Goal: Information Seeking & Learning: Learn about a topic

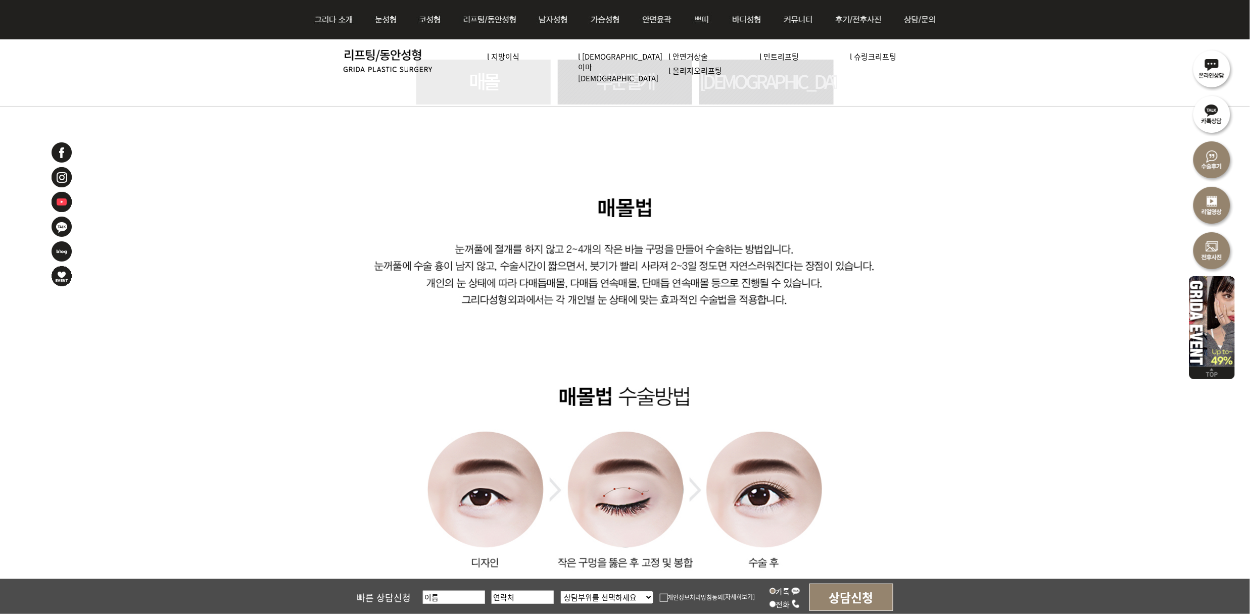
scroll to position [704, 0]
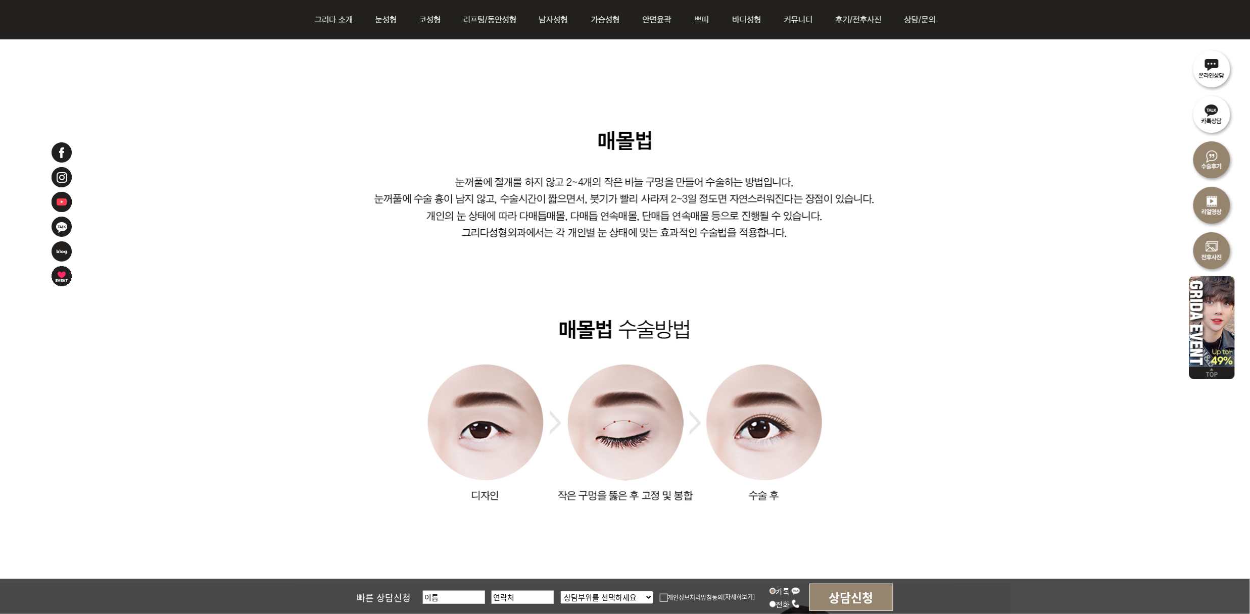
click at [917, 287] on img at bounding box center [625, 355] width 663 height 455
click at [886, 350] on img at bounding box center [625, 355] width 663 height 455
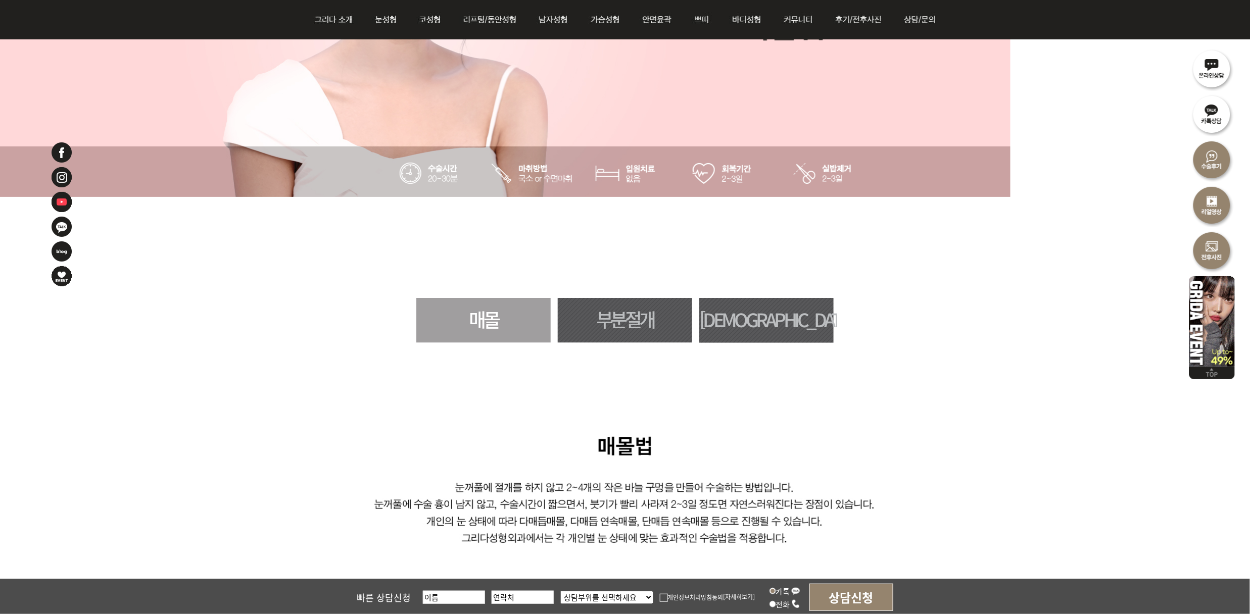
scroll to position [368, 0]
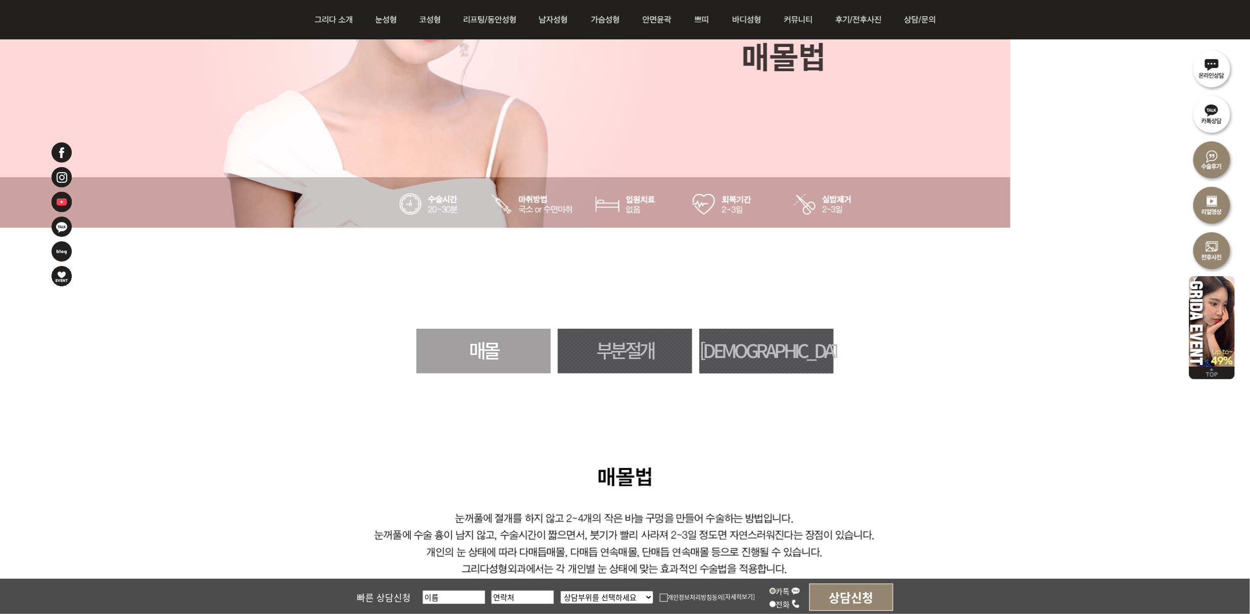
click at [803, 346] on link "[DEMOGRAPHIC_DATA]" at bounding box center [766, 351] width 134 height 45
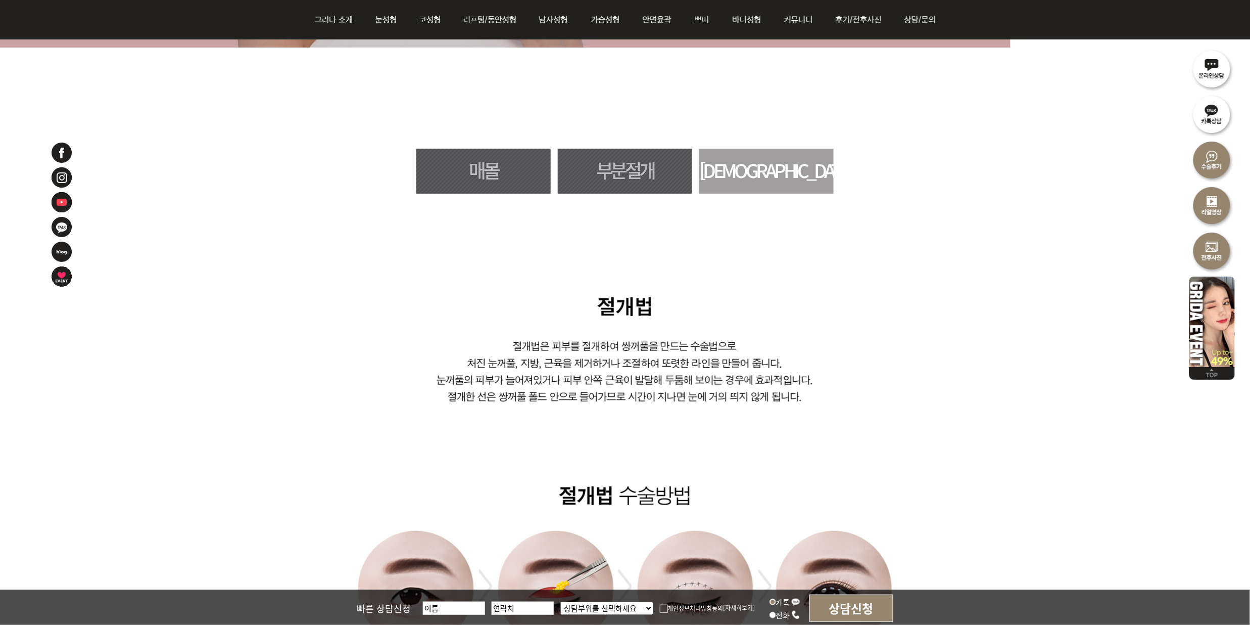
scroll to position [528, 0]
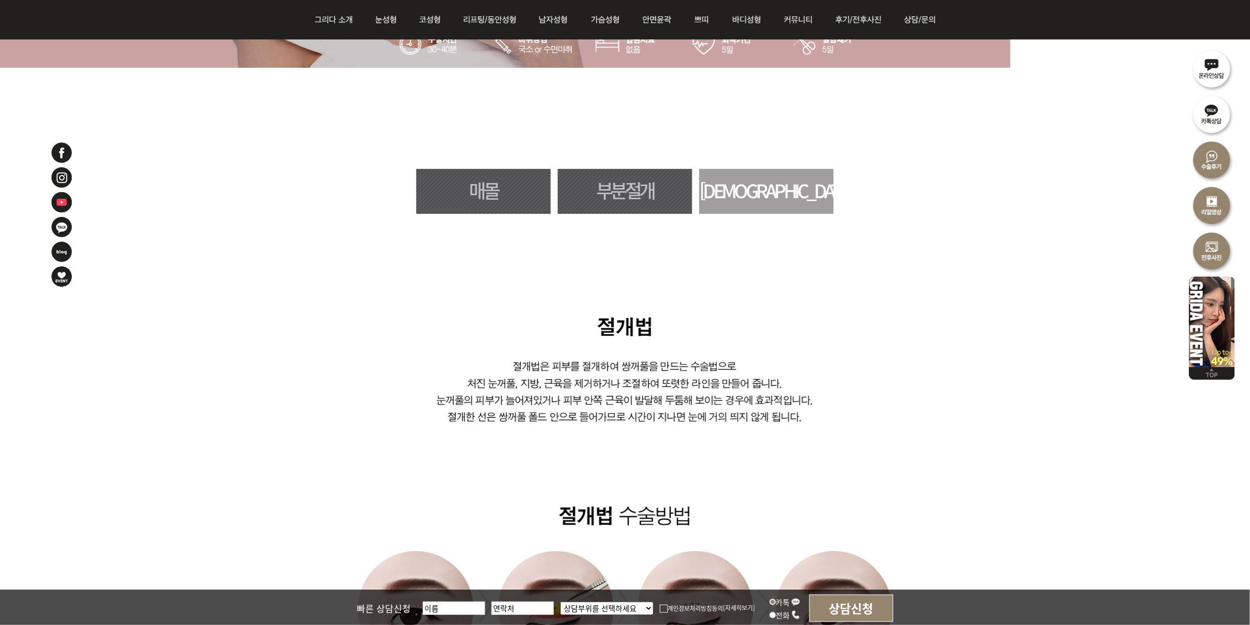
click at [494, 188] on link "매몰" at bounding box center [483, 191] width 134 height 45
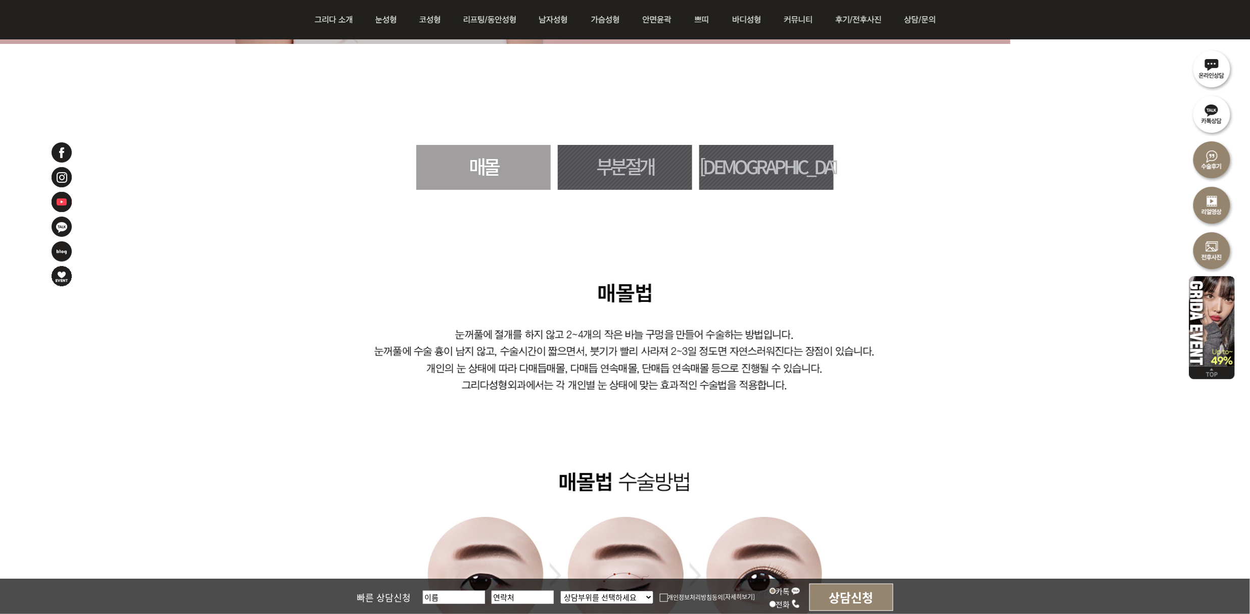
scroll to position [528, 0]
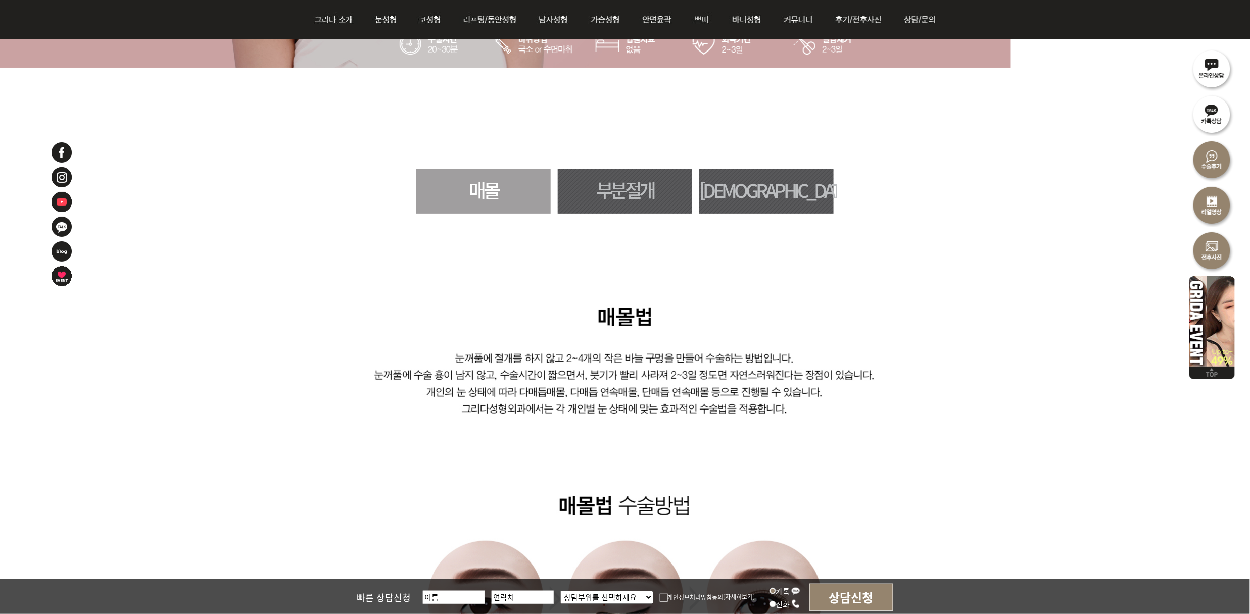
click at [796, 170] on link "[DEMOGRAPHIC_DATA]" at bounding box center [766, 191] width 134 height 45
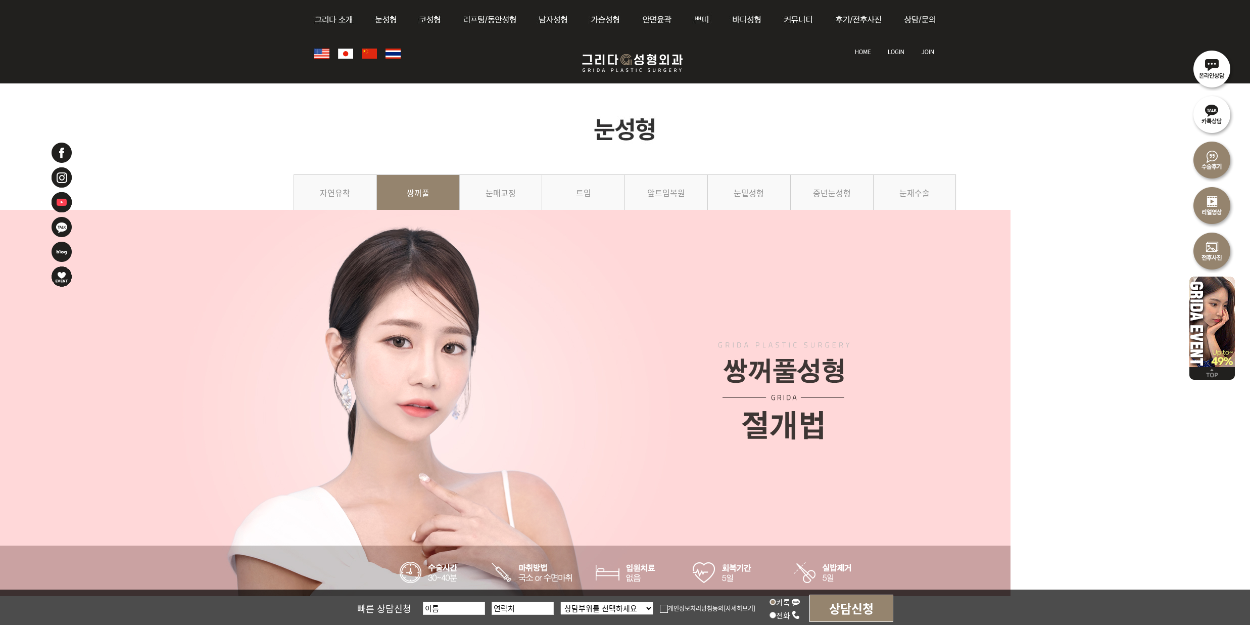
scroll to position [595, 0]
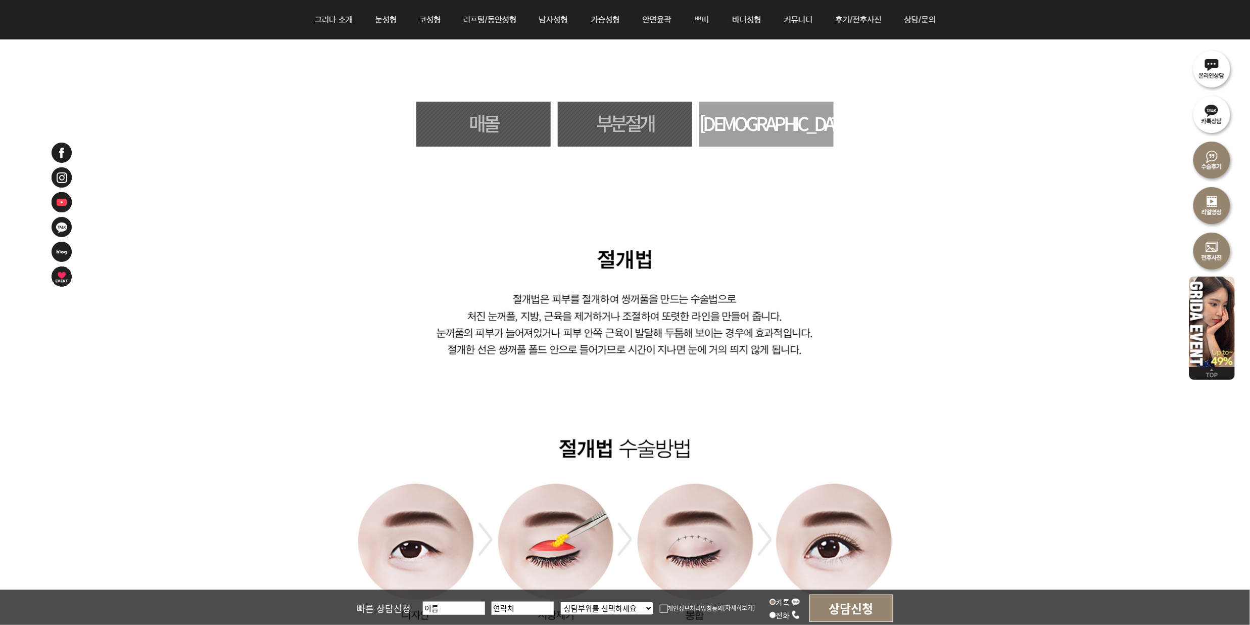
click at [890, 243] on img at bounding box center [625, 469] width 663 height 464
drag, startPoint x: 357, startPoint y: 391, endPoint x: 353, endPoint y: 394, distance: 5.4
click at [357, 391] on img at bounding box center [625, 469] width 663 height 464
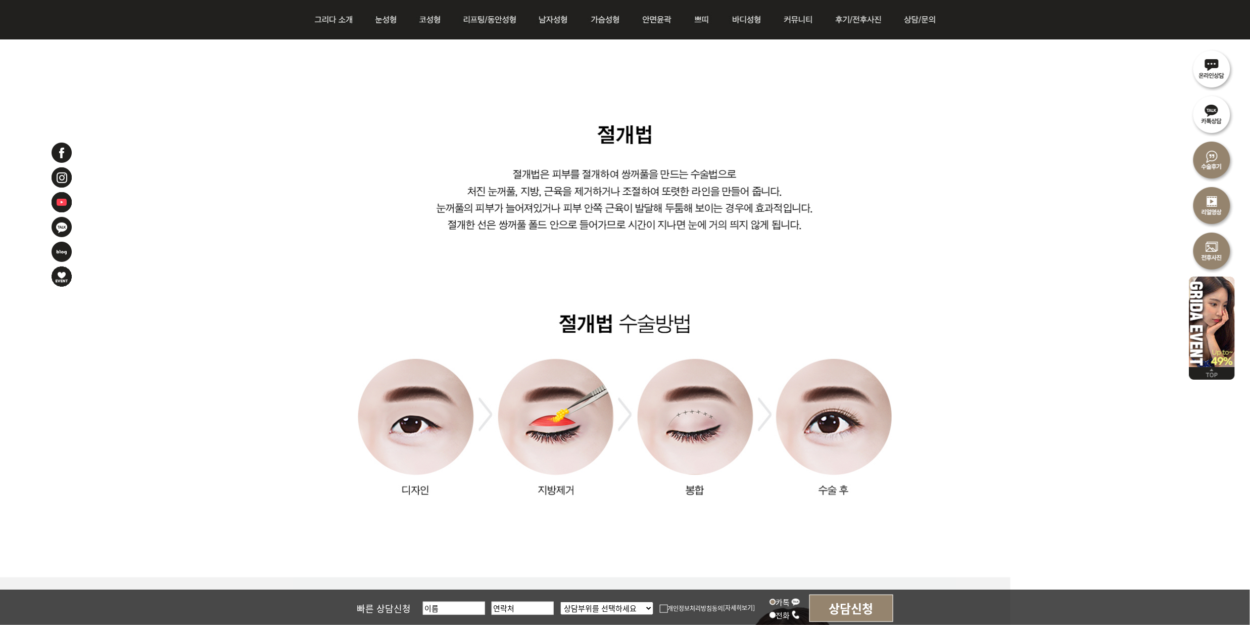
scroll to position [730, 0]
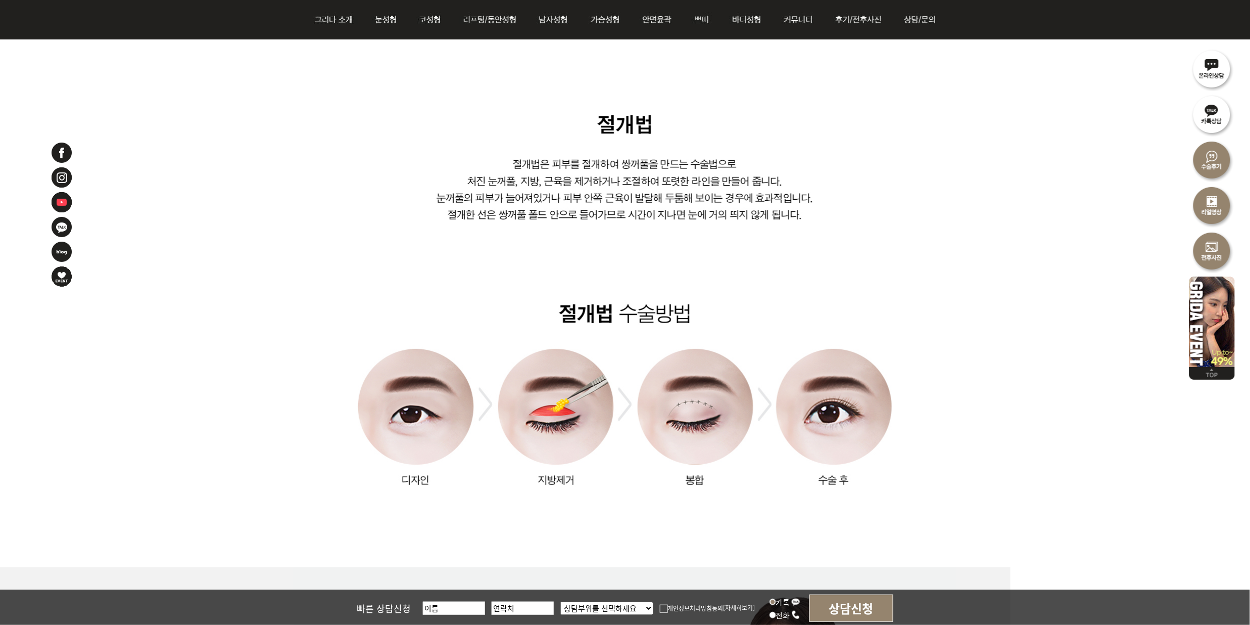
click at [405, 302] on img at bounding box center [625, 335] width 663 height 464
drag, startPoint x: 995, startPoint y: 441, endPoint x: 998, endPoint y: 435, distance: 6.8
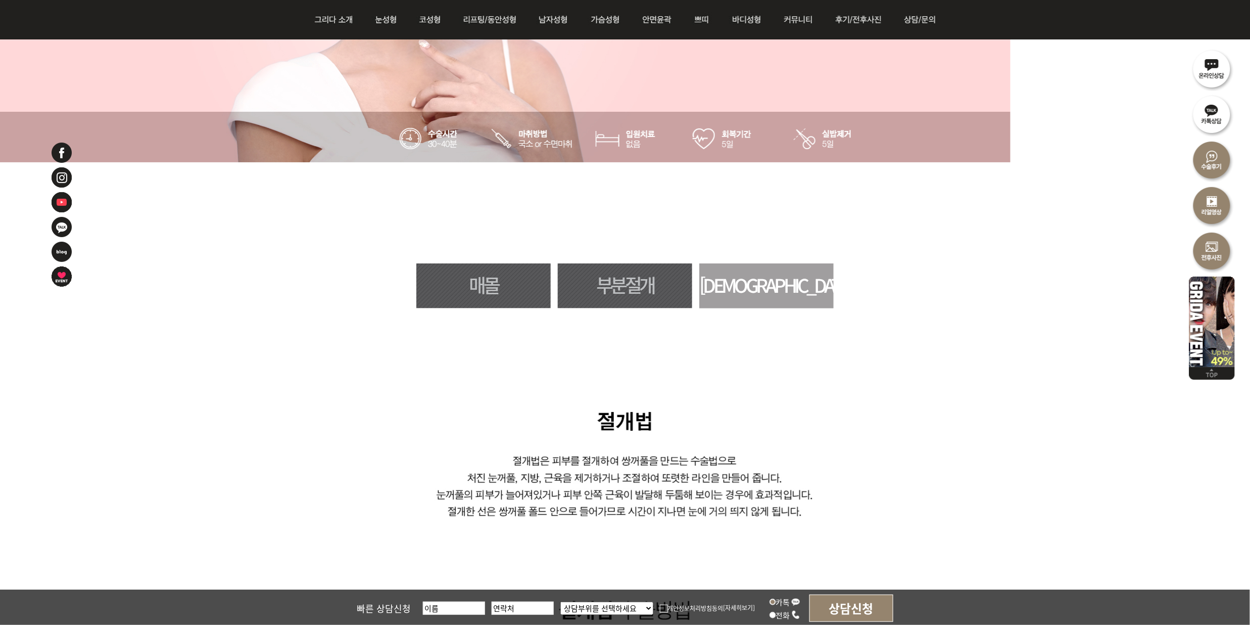
scroll to position [539, 0]
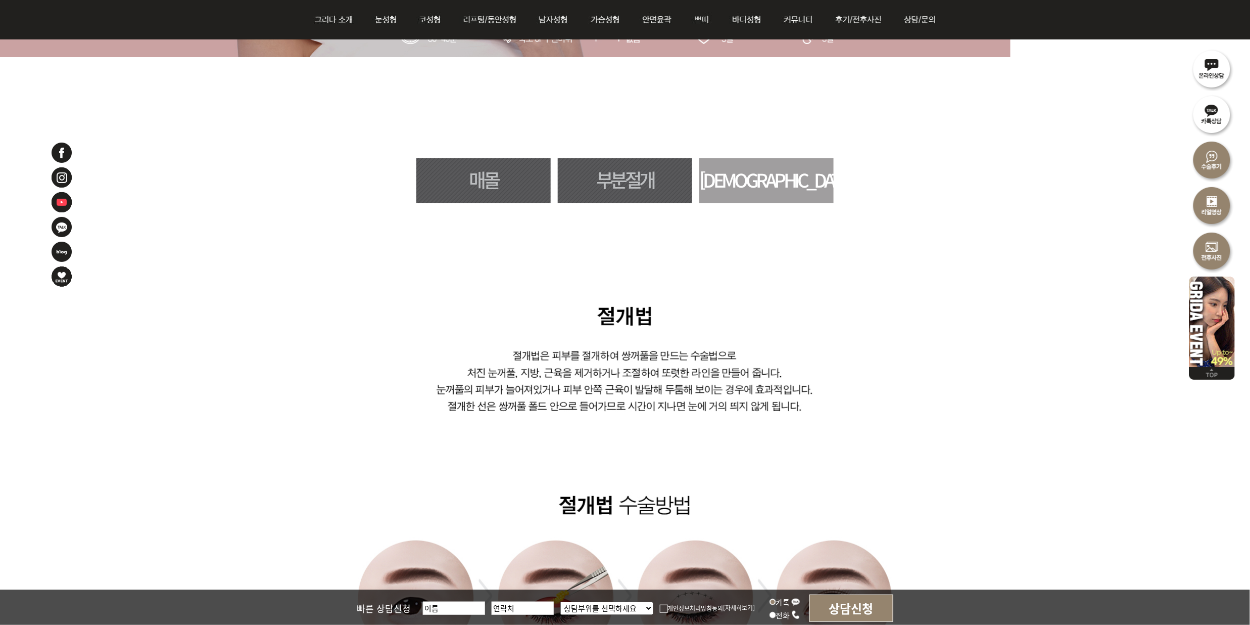
click at [500, 188] on link "매몰" at bounding box center [483, 180] width 134 height 45
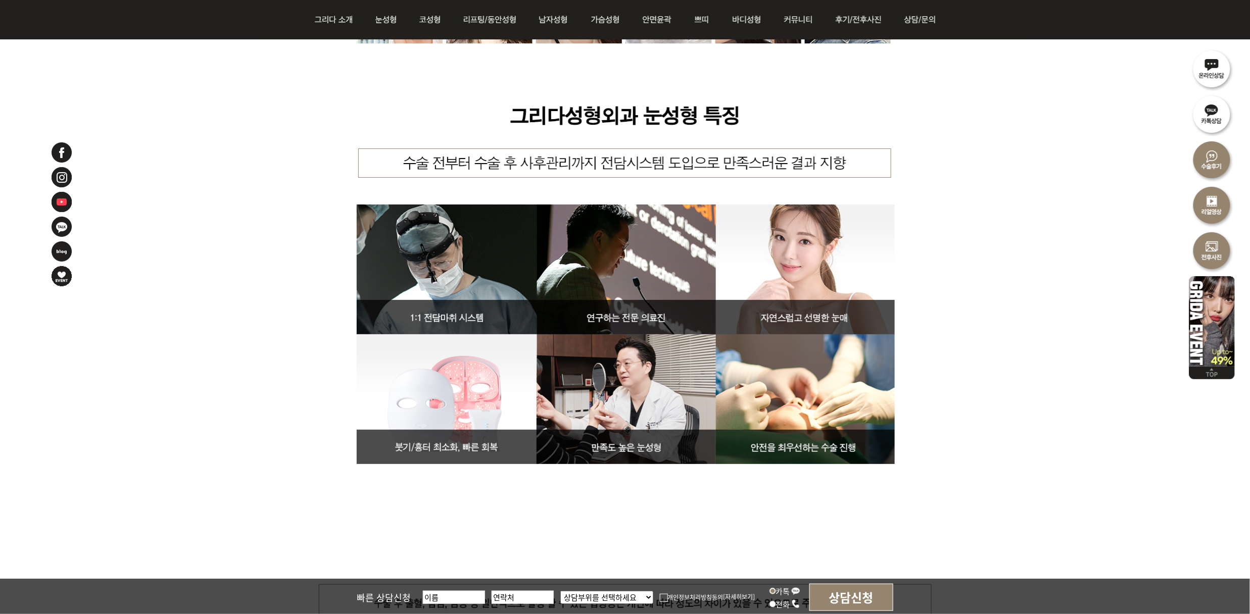
scroll to position [2145, 0]
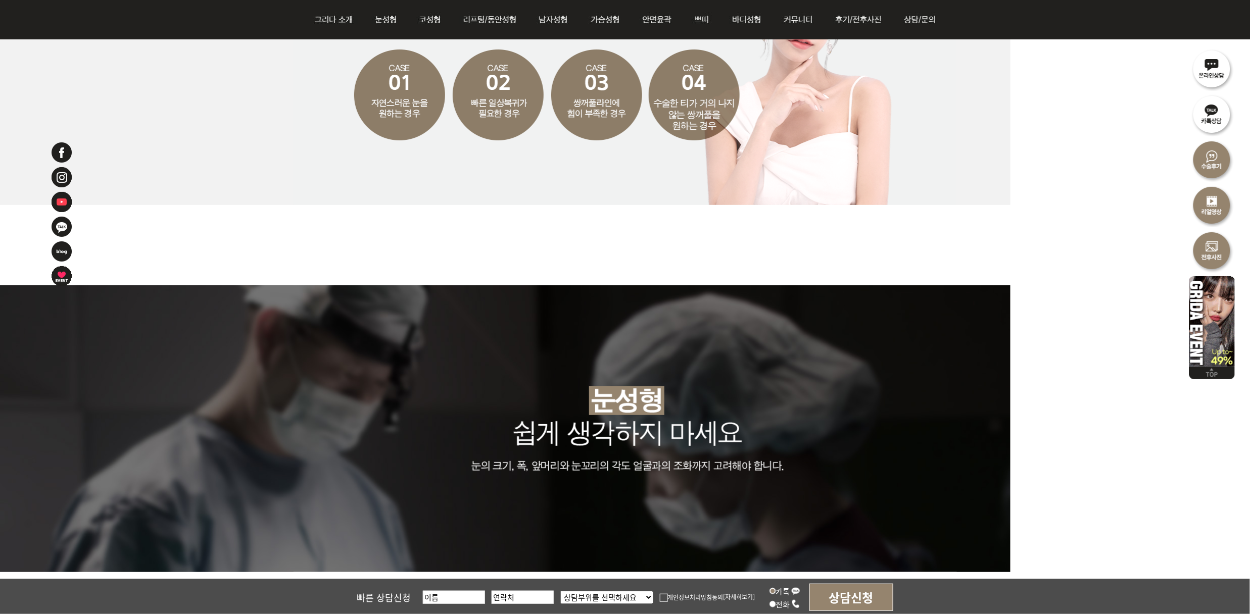
scroll to position [1269, 0]
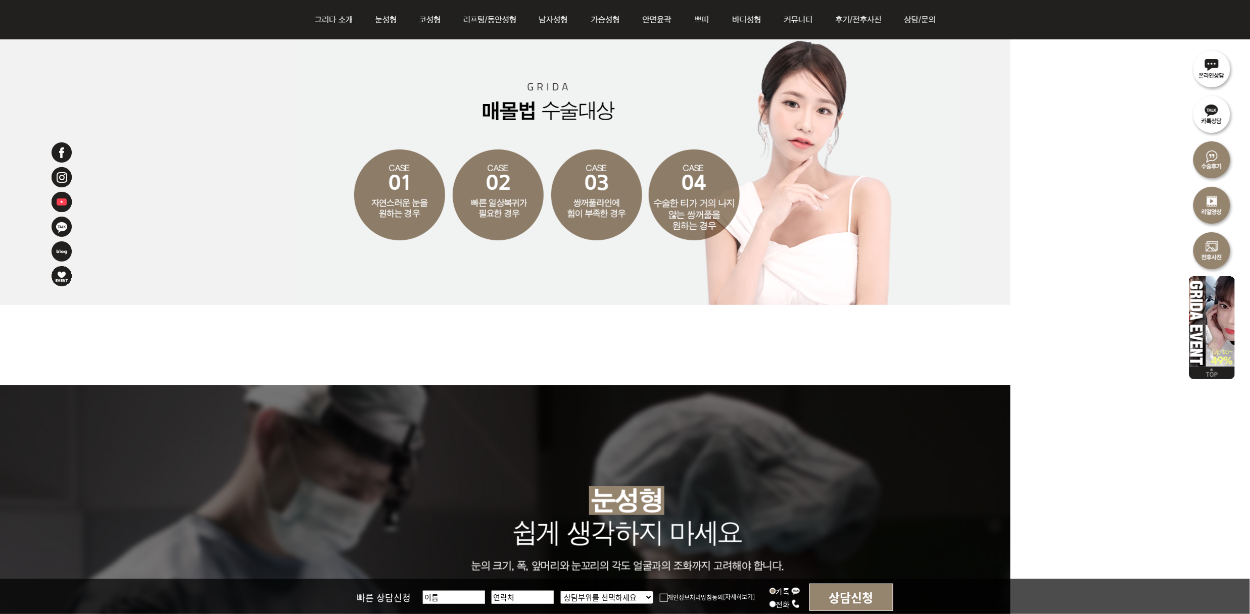
drag, startPoint x: 1032, startPoint y: 421, endPoint x: 936, endPoint y: 361, distance: 113.5
click at [936, 361] on img at bounding box center [799, 345] width 1011 height 80
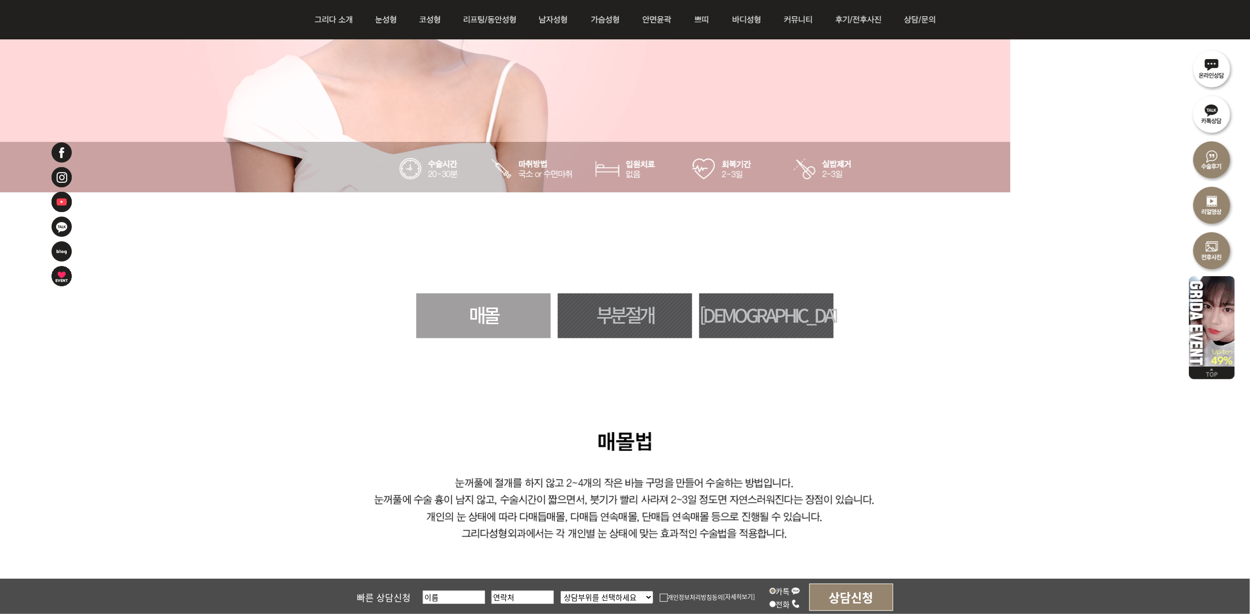
scroll to position [404, 0]
click at [610, 314] on link "부분절개" at bounding box center [625, 315] width 134 height 45
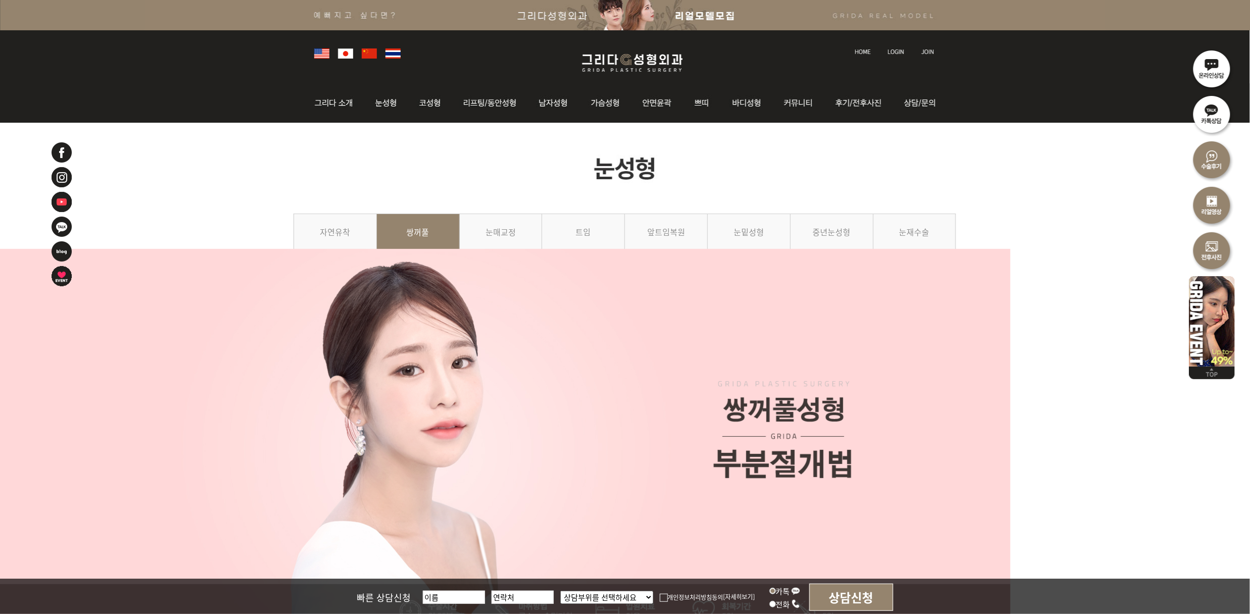
scroll to position [404, 0]
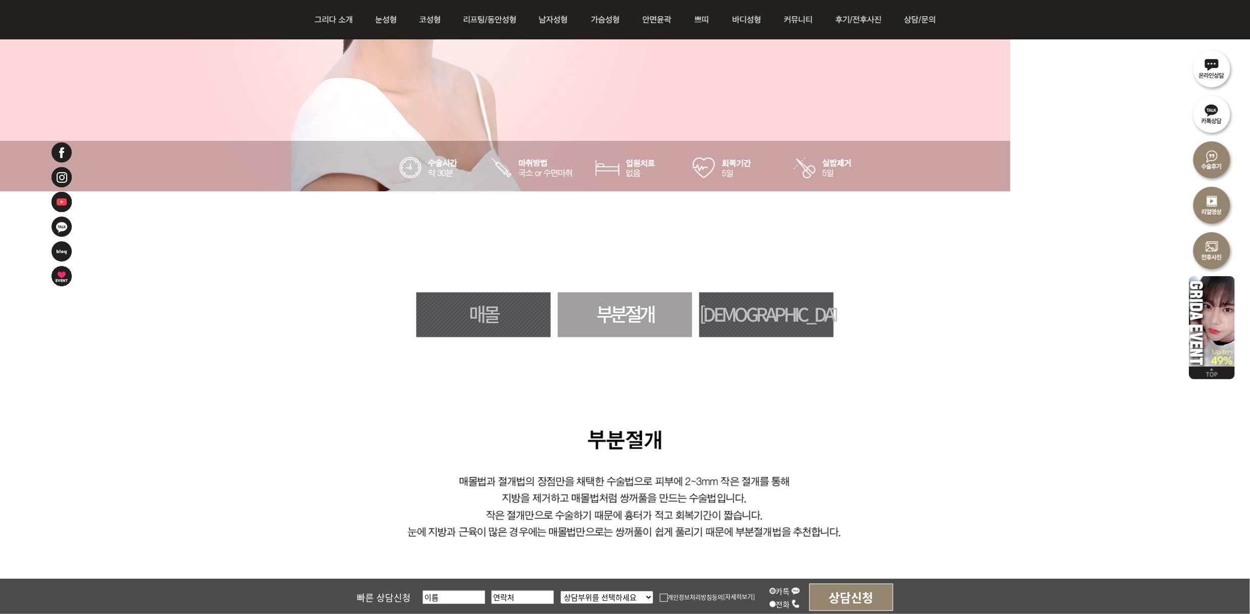
click at [760, 301] on link "[DEMOGRAPHIC_DATA]" at bounding box center [766, 315] width 134 height 45
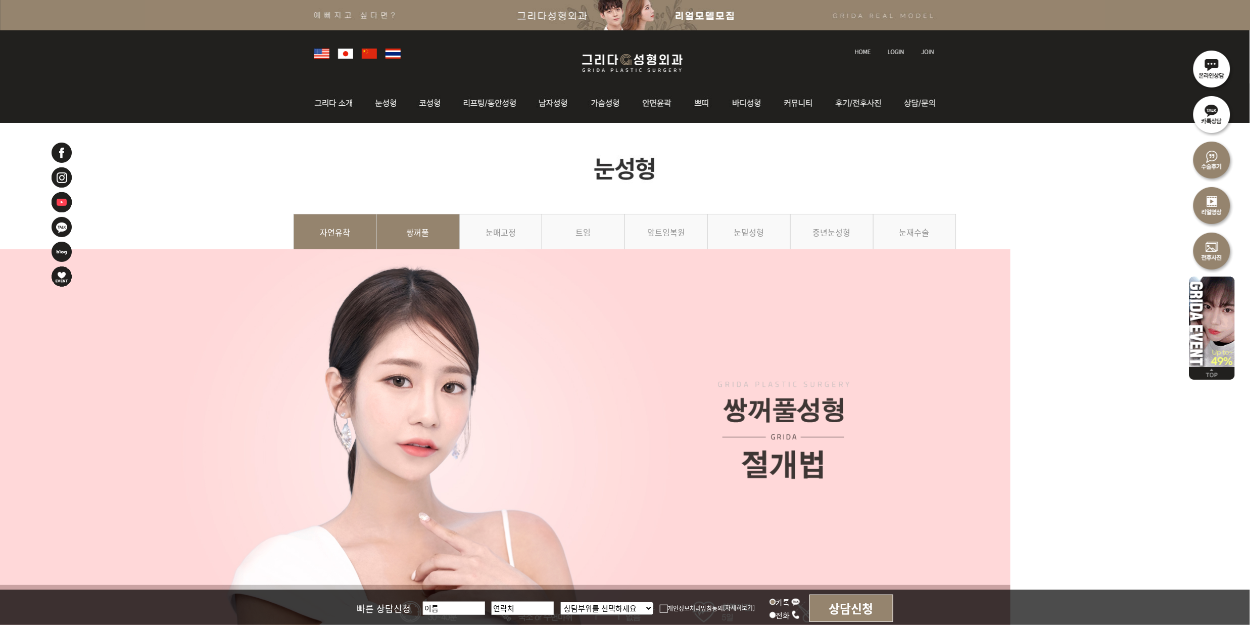
click at [347, 221] on link "자연유착" at bounding box center [335, 237] width 83 height 46
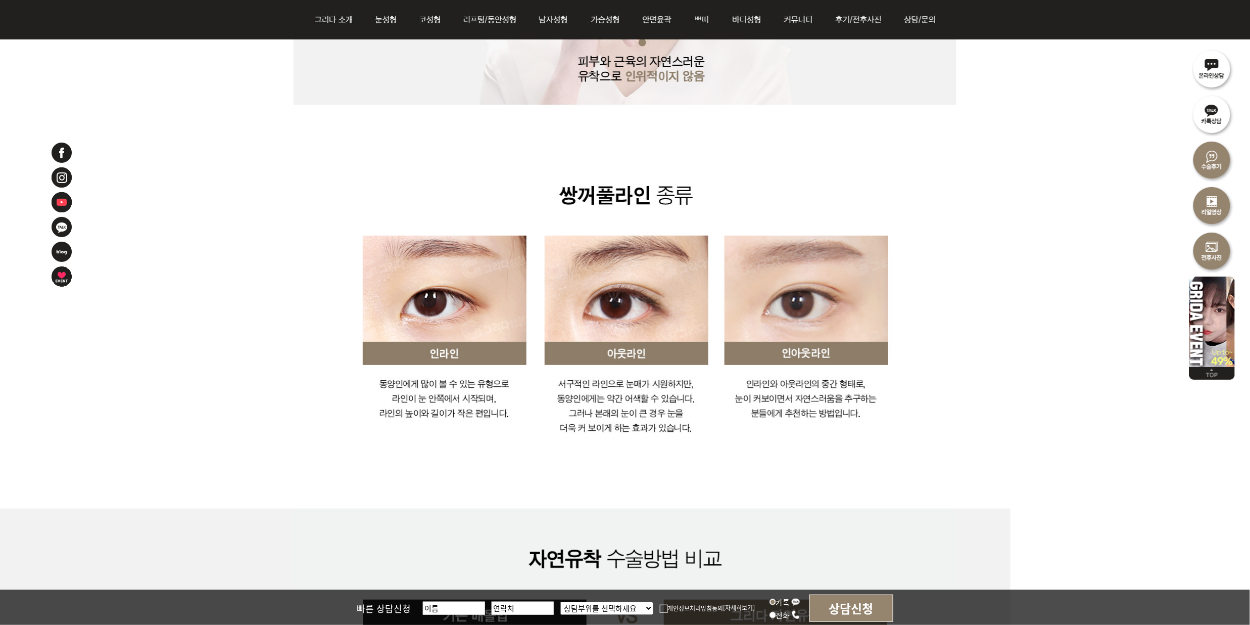
scroll to position [1751, 0]
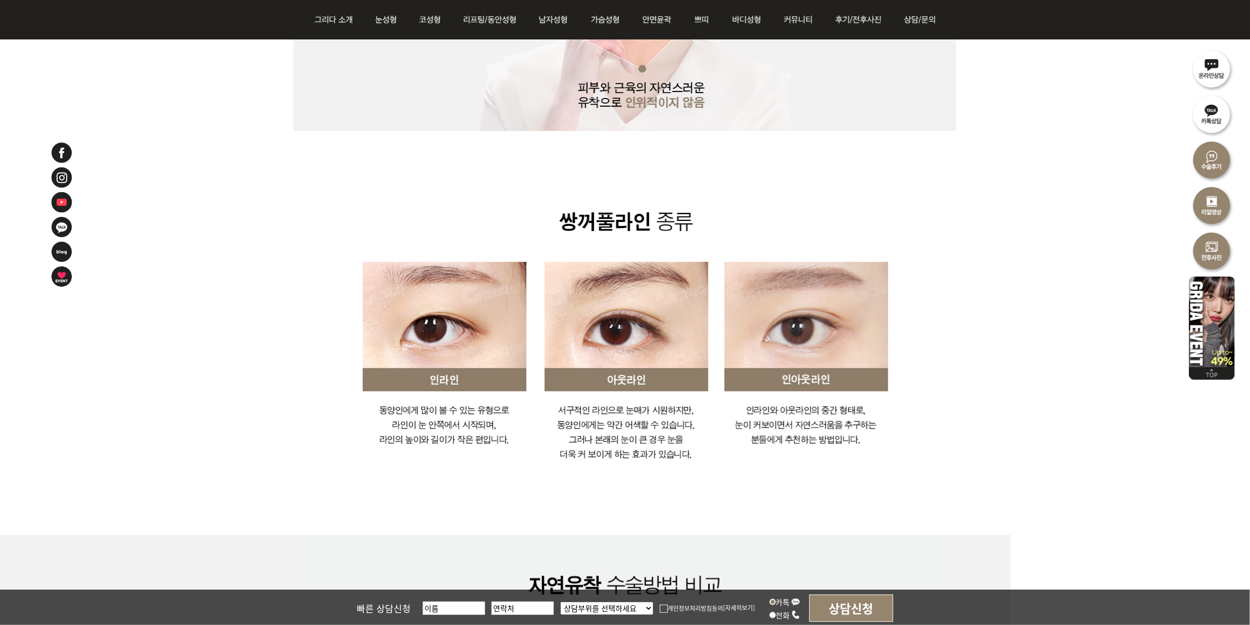
click at [929, 195] on img at bounding box center [626, 98] width 664 height 871
click at [944, 148] on img at bounding box center [626, 98] width 664 height 871
click at [463, 188] on img at bounding box center [626, 98] width 664 height 871
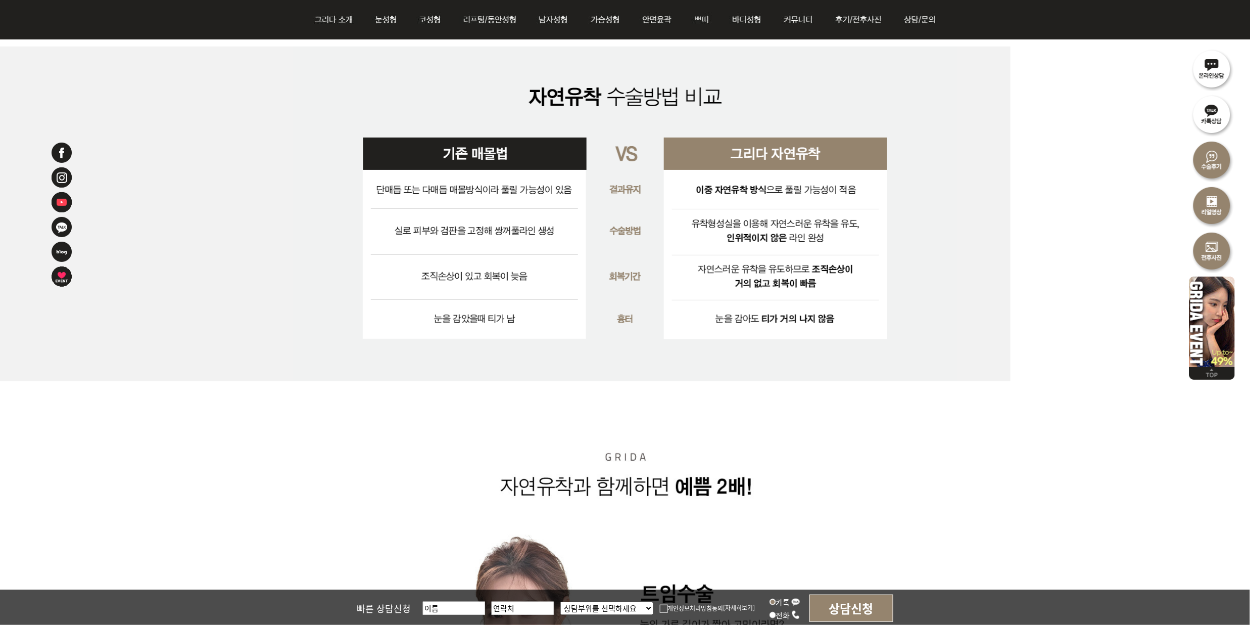
scroll to position [2155, 0]
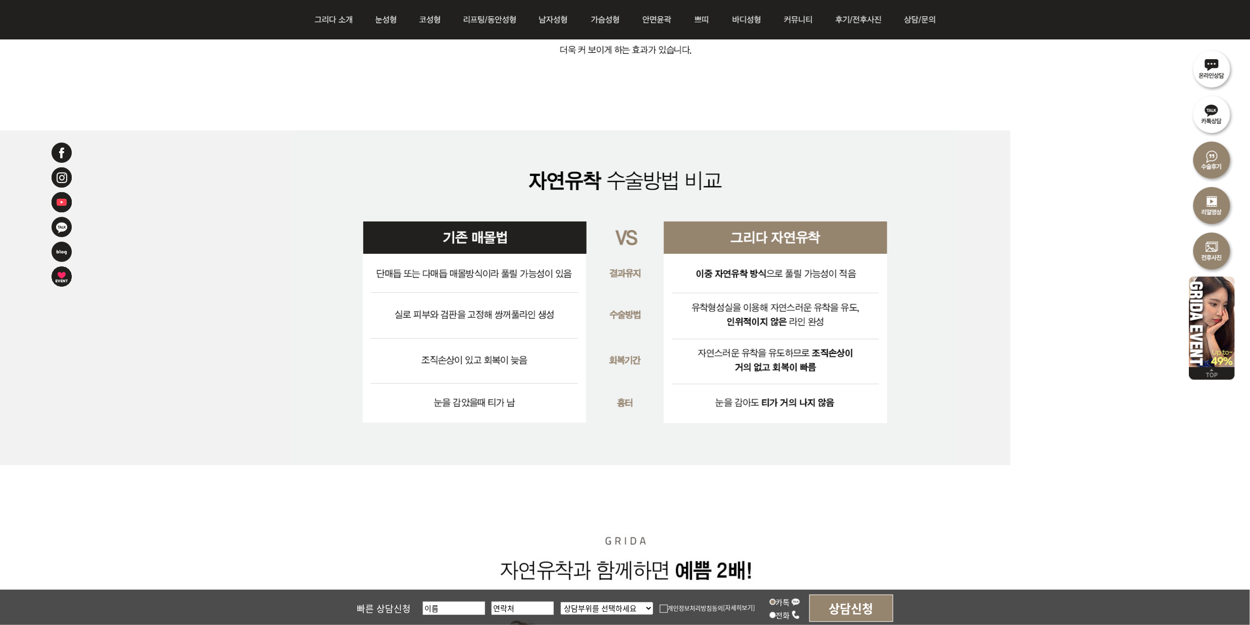
drag, startPoint x: 1052, startPoint y: 438, endPoint x: 968, endPoint y: 512, distance: 112.0
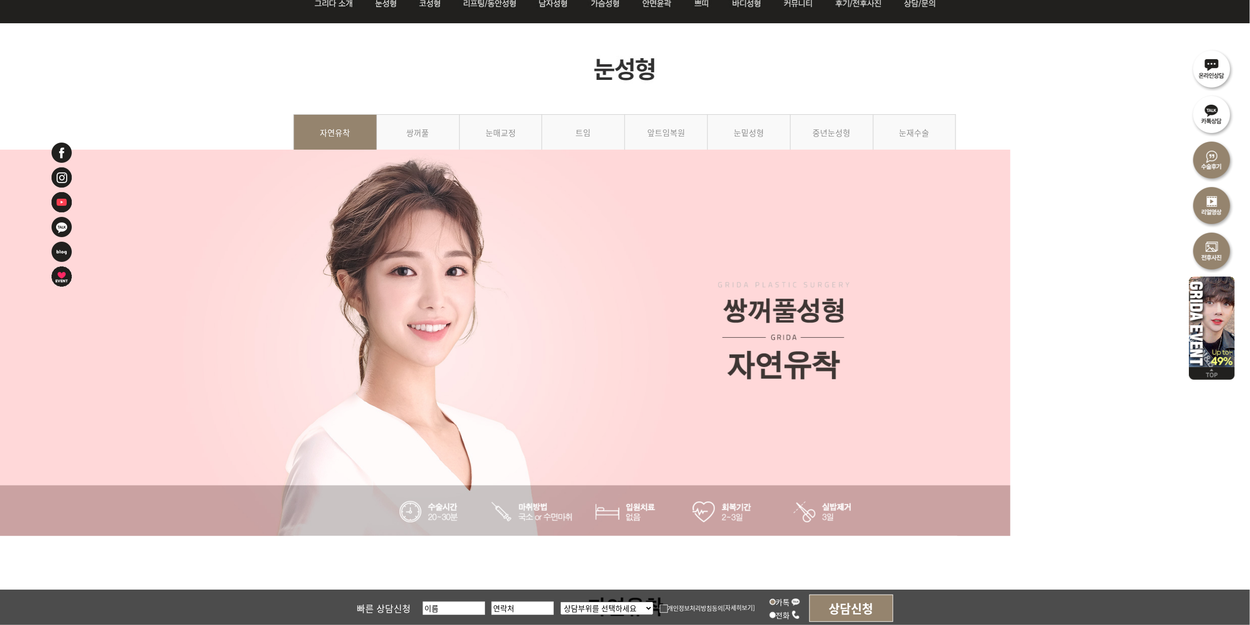
scroll to position [0, 0]
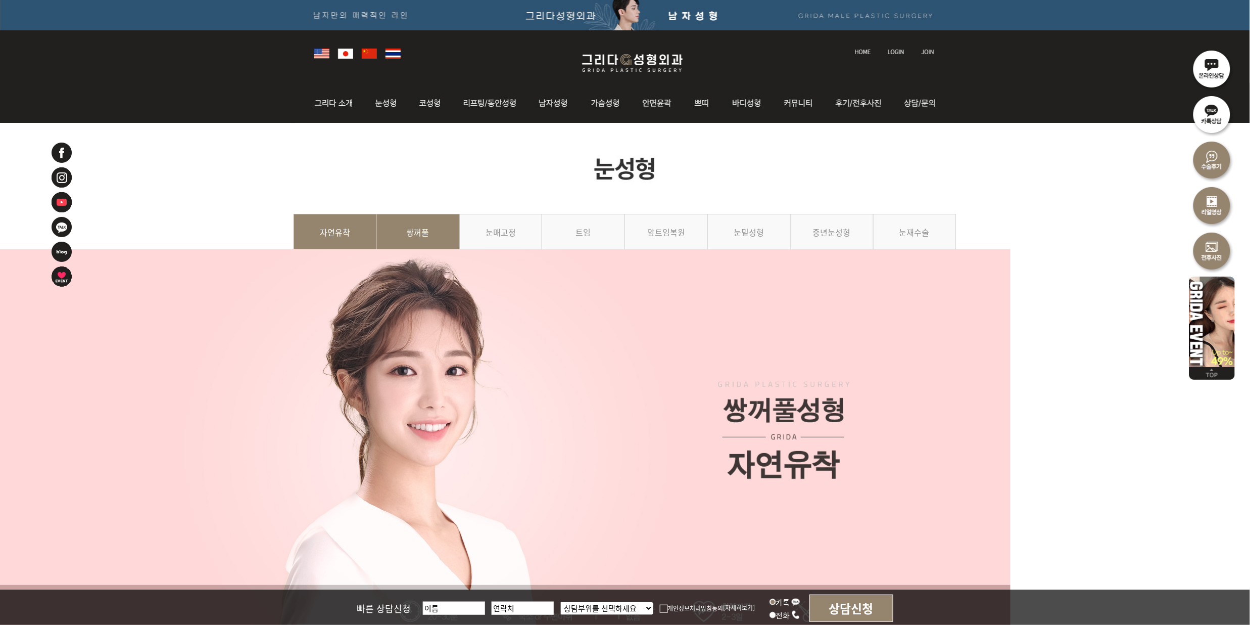
click at [434, 224] on link "쌍꺼풀" at bounding box center [418, 237] width 83 height 46
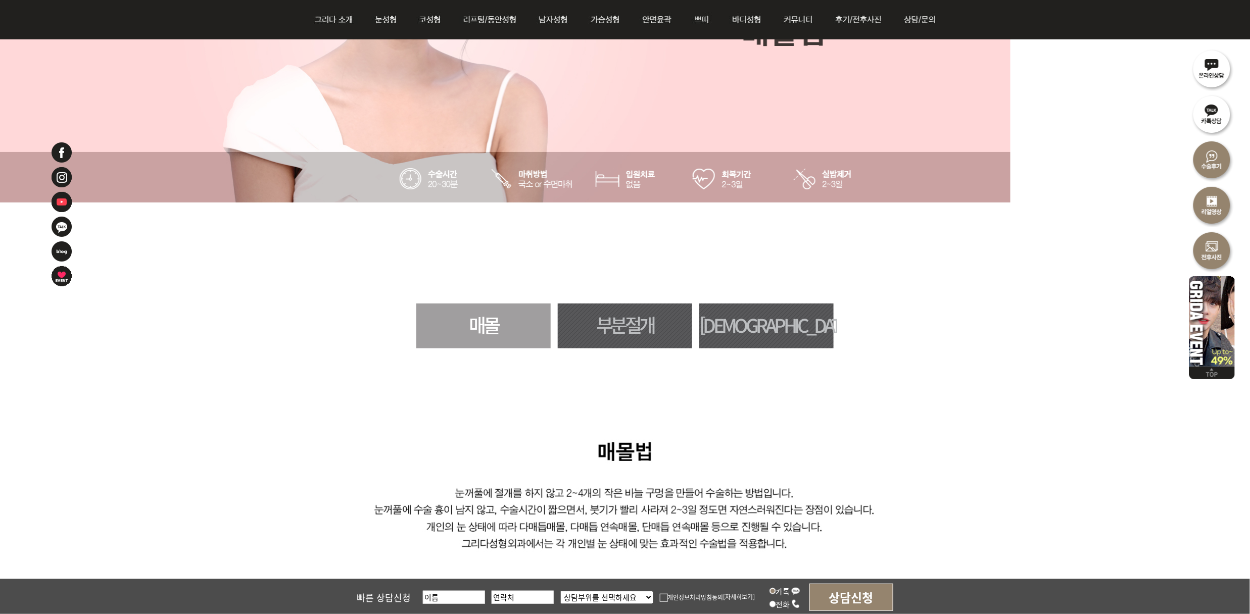
scroll to position [67, 0]
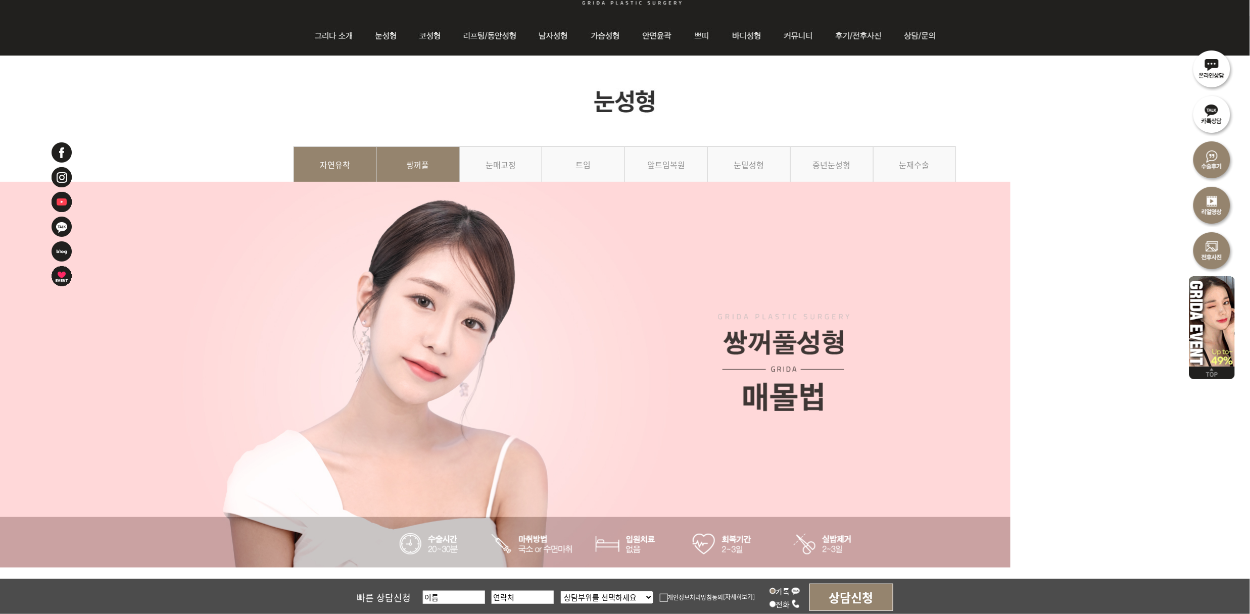
click at [354, 158] on link "자연유착" at bounding box center [335, 170] width 83 height 46
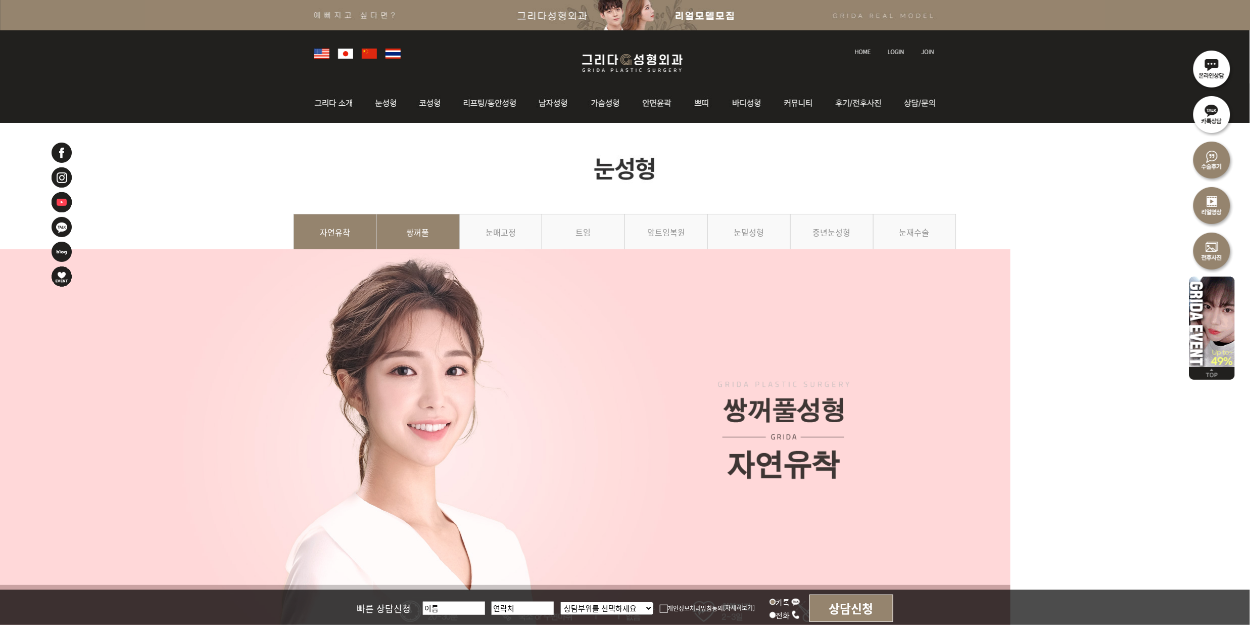
click at [422, 241] on link "쌍꺼풀" at bounding box center [418, 237] width 83 height 46
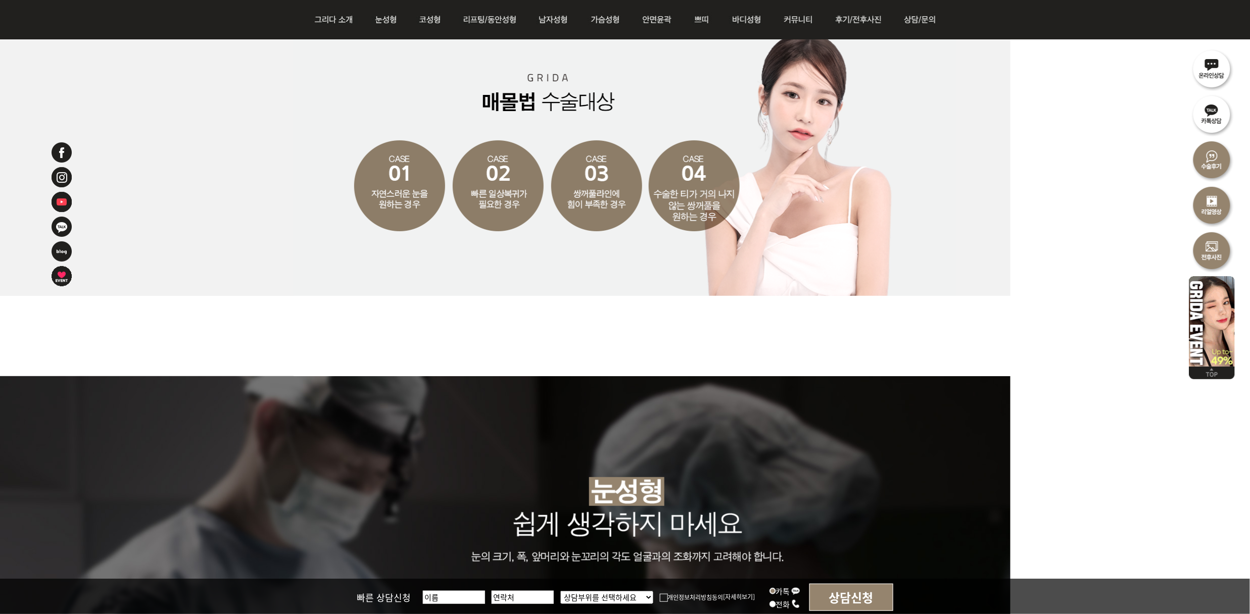
scroll to position [1280, 0]
